Goal: Task Accomplishment & Management: Use online tool/utility

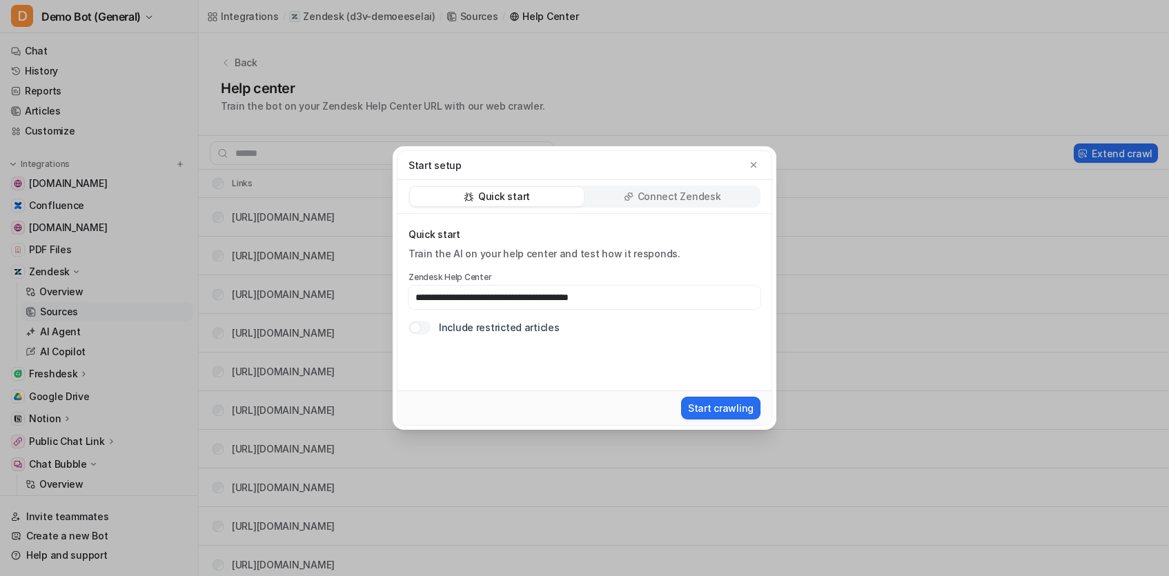
click at [767, 167] on div "Start setup" at bounding box center [584, 165] width 374 height 29
click at [762, 165] on div "Start setup" at bounding box center [584, 165] width 374 height 29
click at [757, 163] on icon "button" at bounding box center [754, 165] width 10 height 10
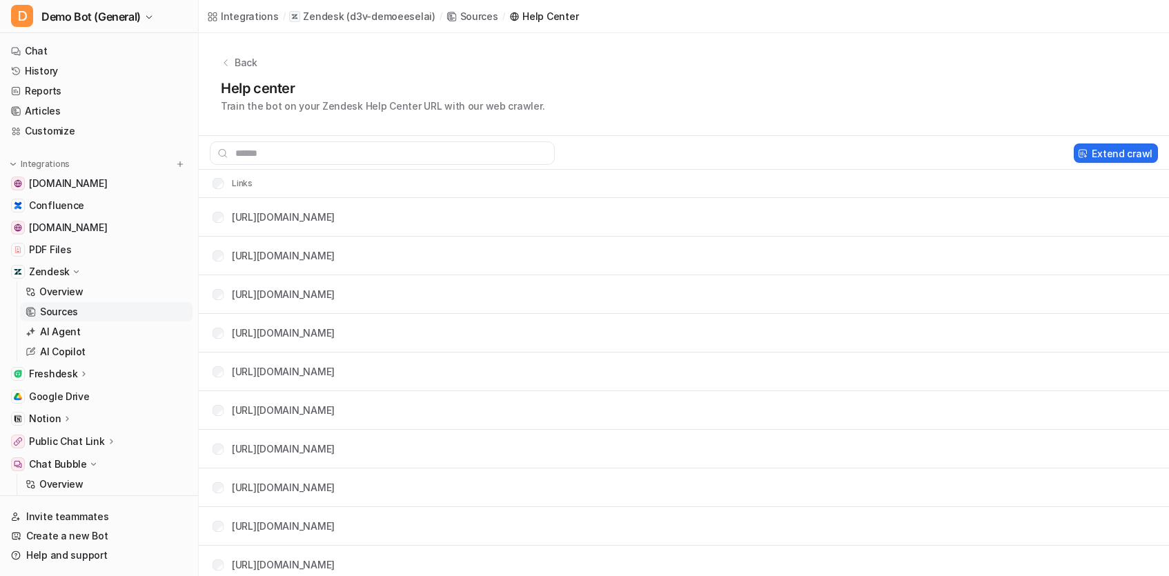
click at [290, 137] on div "Extend crawl" at bounding box center [684, 153] width 970 height 34
click at [297, 151] on input "text" at bounding box center [382, 152] width 345 height 23
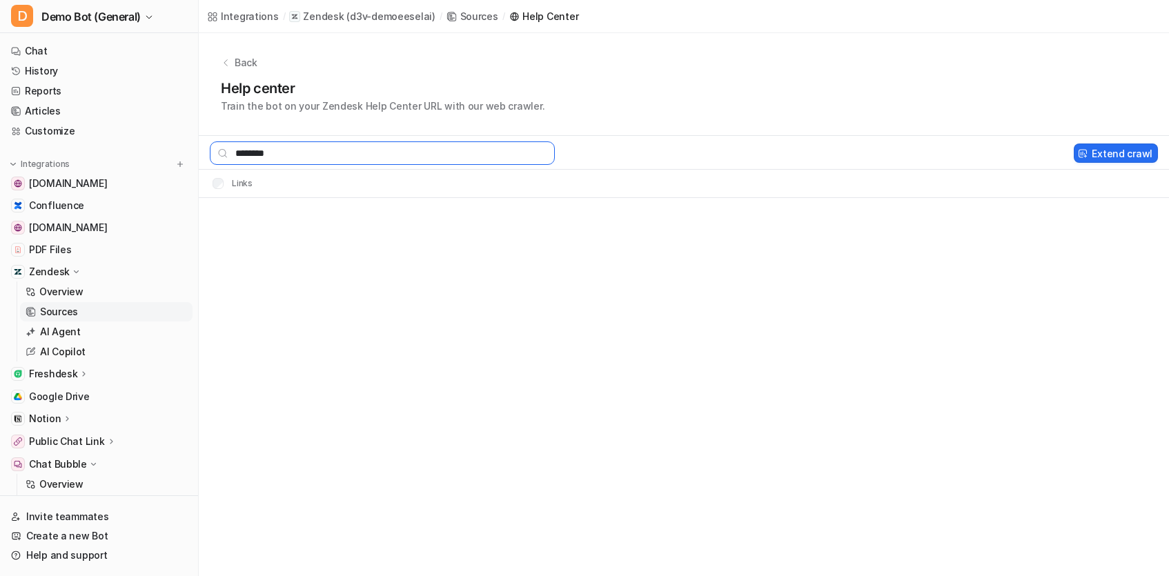
type input "********"
click at [711, 79] on div "Help center Train the bot on your Zendesk Help Center URL with our web crawler." at bounding box center [684, 95] width 926 height 35
click at [57, 134] on link "Customize" at bounding box center [99, 130] width 187 height 19
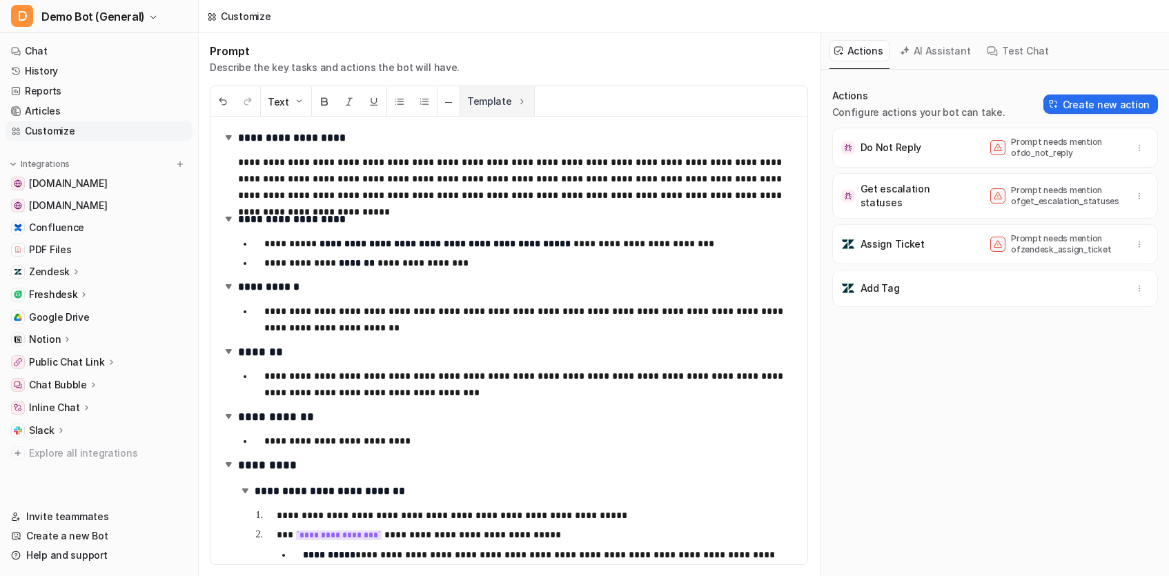
click at [477, 92] on button "Template" at bounding box center [497, 101] width 74 height 30
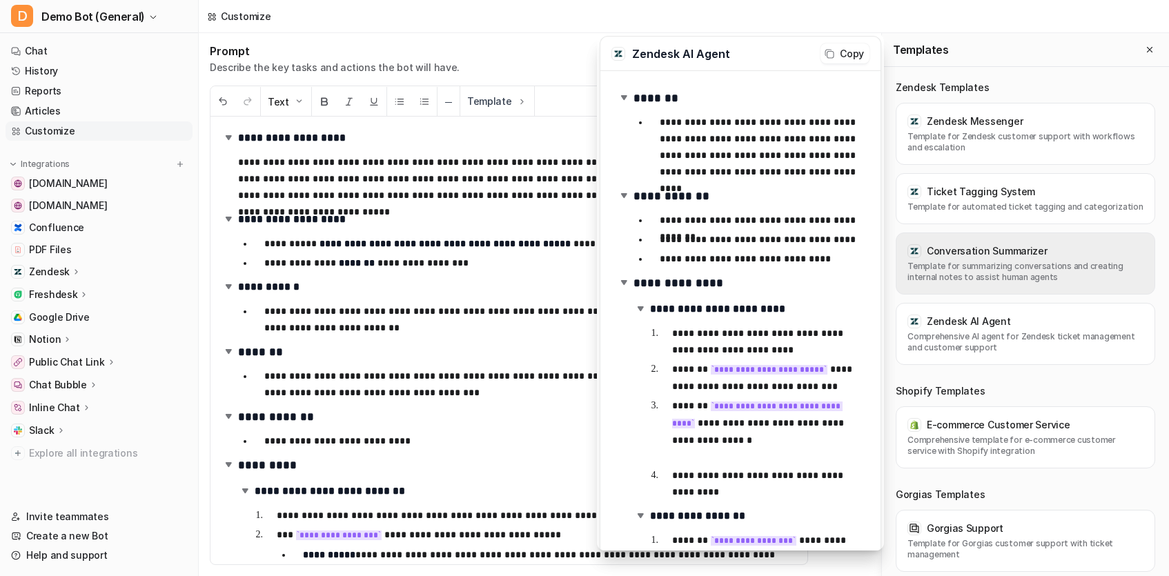
click at [979, 273] on p "Template for summarizing conversations and creating internal notes to assist hu…" at bounding box center [1025, 272] width 236 height 22
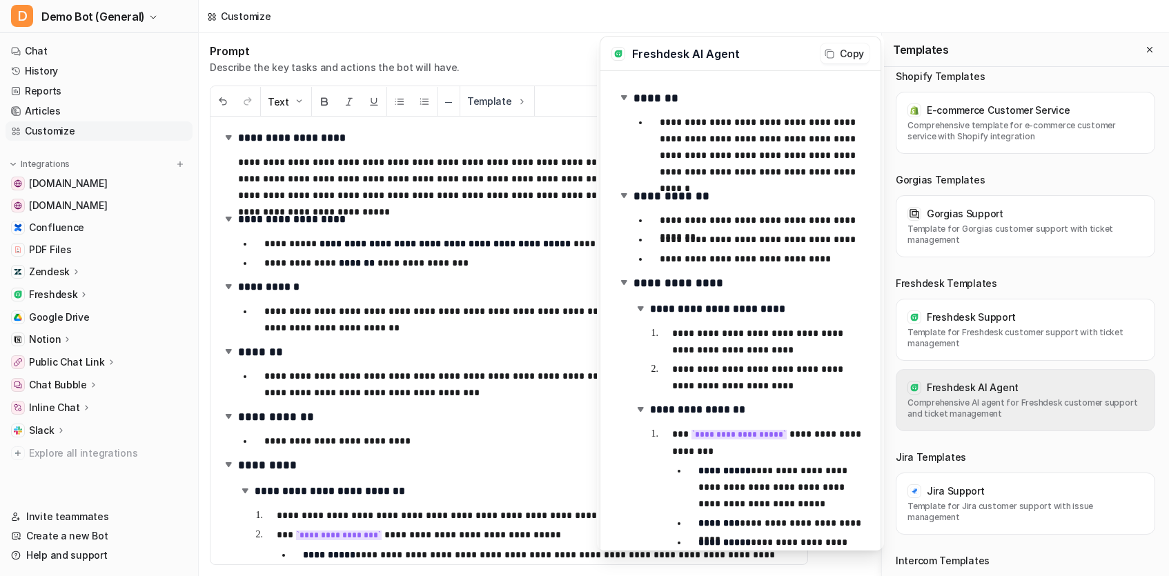
scroll to position [614, 0]
